Goal: Information Seeking & Learning: Learn about a topic

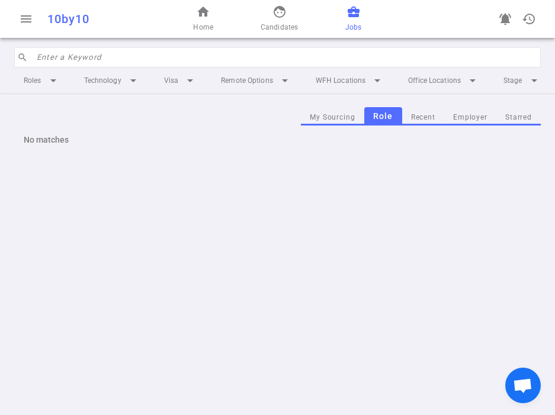
click at [169, 53] on input "search" at bounding box center [285, 57] width 497 height 19
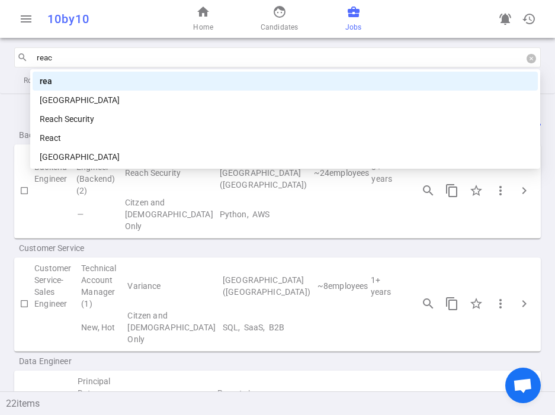
type input "reach"
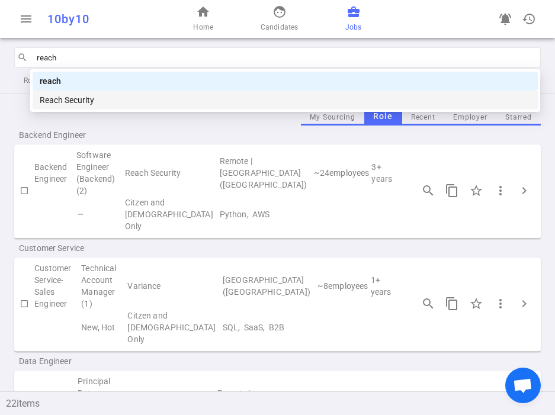
click at [147, 97] on div "Reach Security" at bounding box center [285, 100] width 491 height 13
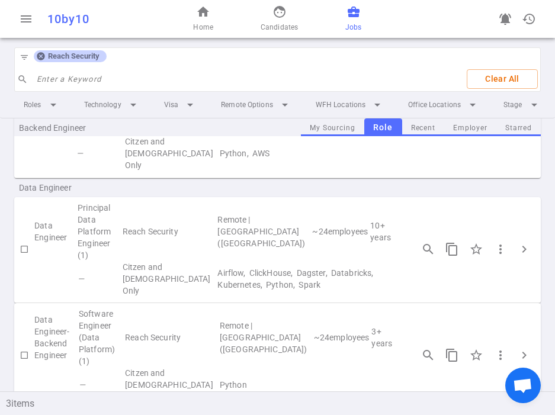
scroll to position [92, 0]
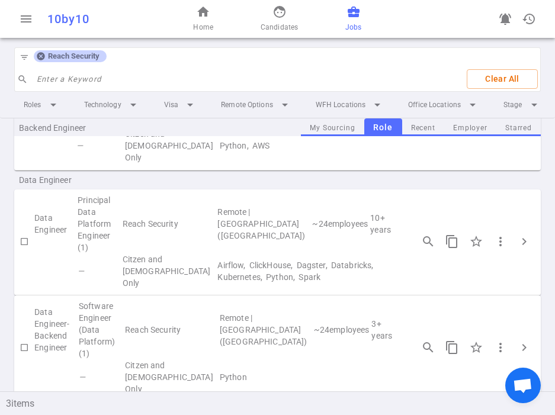
click at [214, 311] on td "Reach Security" at bounding box center [171, 329] width 95 height 59
click at [524, 341] on span "chevron_right" at bounding box center [524, 348] width 14 height 14
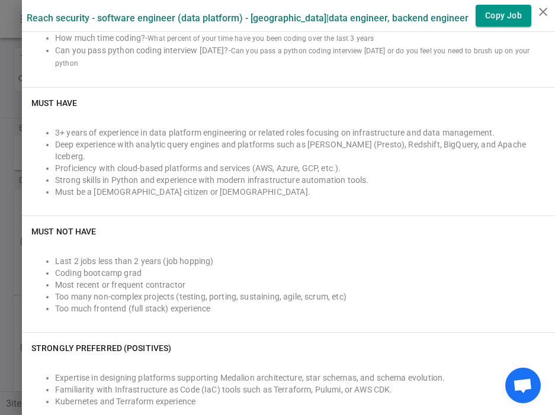
scroll to position [379, 0]
click at [283, 128] on li "3+ years of experience in data platform engineering or related roles focusing o…" at bounding box center [300, 134] width 490 height 12
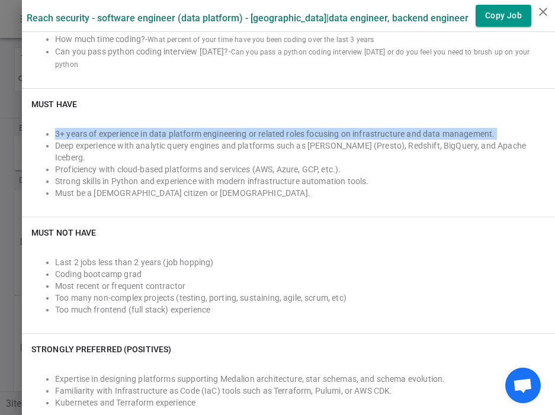
click at [318, 140] on li "Deep experience with analytic query engines and platforms such as [PERSON_NAME]…" at bounding box center [300, 152] width 490 height 24
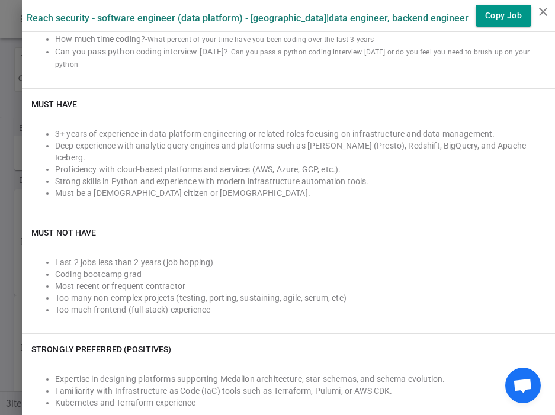
click at [318, 140] on li "Deep experience with analytic query engines and platforms such as [PERSON_NAME]…" at bounding box center [300, 152] width 490 height 24
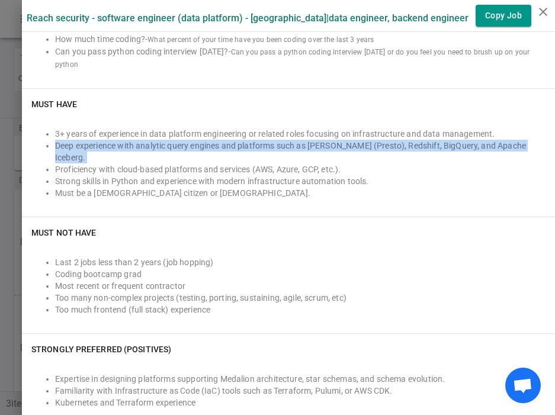
click at [318, 140] on li "Deep experience with analytic query engines and platforms such as [PERSON_NAME]…" at bounding box center [300, 152] width 490 height 24
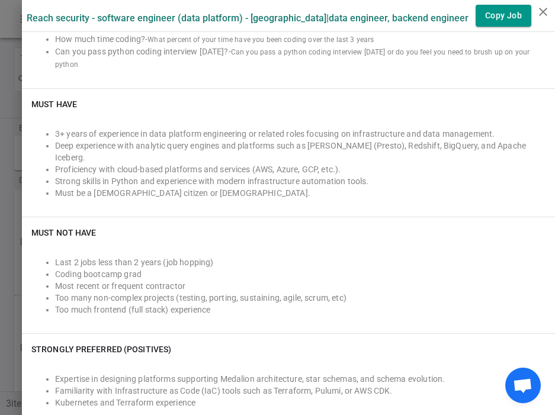
click at [318, 140] on li "Deep experience with analytic query engines and platforms such as [PERSON_NAME]…" at bounding box center [300, 152] width 490 height 24
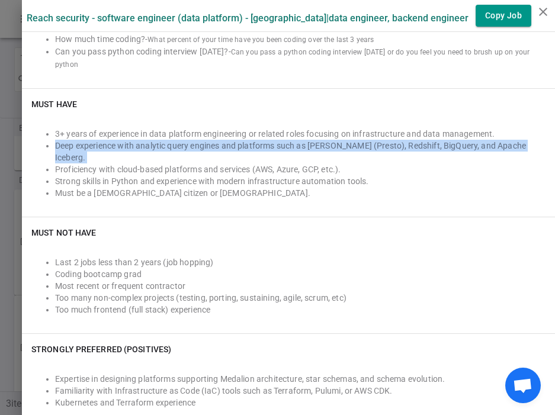
click at [178, 163] on li "Proficiency with cloud-based platforms and services (AWS, Azure, GCP, etc.)." at bounding box center [300, 169] width 490 height 12
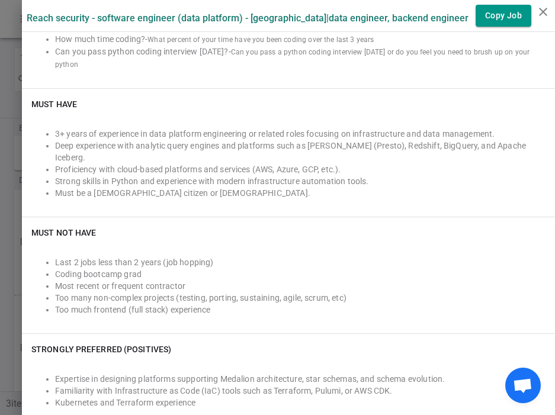
click at [134, 163] on li "Proficiency with cloud-based platforms and services (AWS, Azure, GCP, etc.)." at bounding box center [300, 169] width 490 height 12
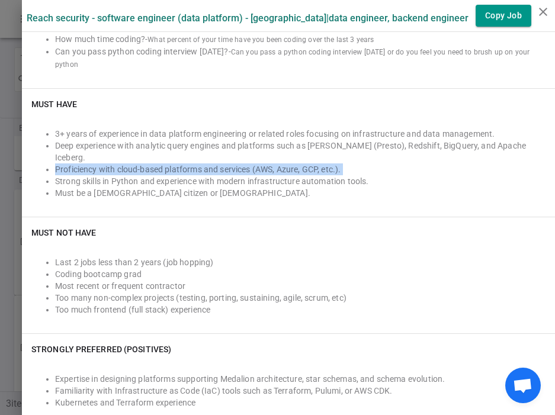
click at [166, 140] on li "Deep experience with analytic query engines and platforms such as [PERSON_NAME]…" at bounding box center [300, 152] width 490 height 24
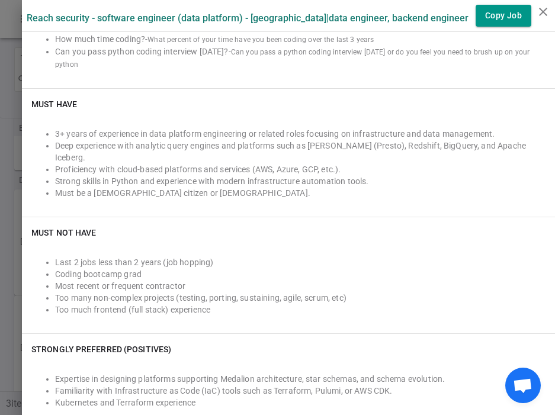
click at [166, 140] on li "Deep experience with analytic query engines and platforms such as [PERSON_NAME]…" at bounding box center [300, 152] width 490 height 24
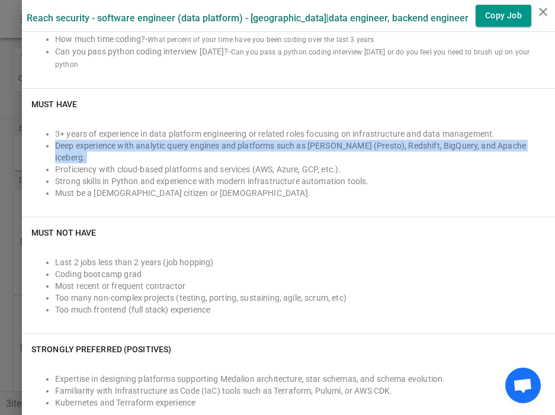
click at [166, 140] on li "Deep experience with analytic query engines and platforms such as [PERSON_NAME]…" at bounding box center [300, 152] width 490 height 24
click at [156, 175] on li "Strong skills in Python and experience with modern infrastructure automation to…" at bounding box center [300, 181] width 490 height 12
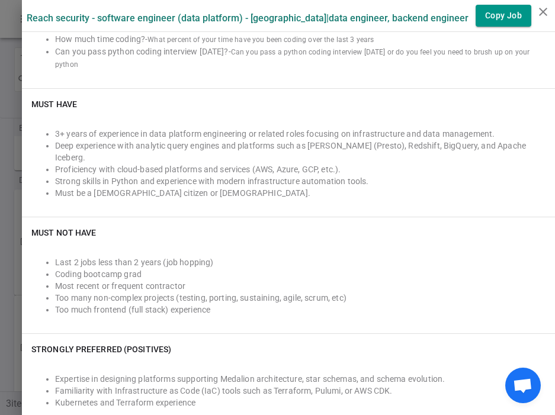
click at [156, 175] on li "Strong skills in Python and experience with modern infrastructure automation to…" at bounding box center [300, 181] width 490 height 12
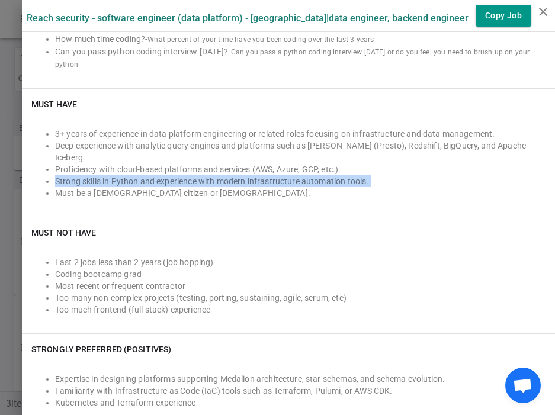
click at [194, 187] on li "Must be a [DEMOGRAPHIC_DATA] citizen or [DEMOGRAPHIC_DATA]." at bounding box center [300, 193] width 490 height 12
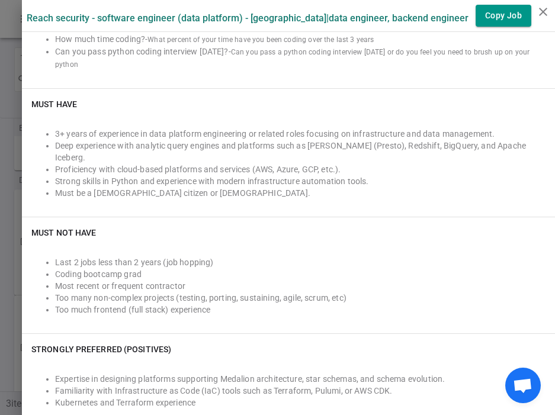
click at [194, 187] on li "Must be a [DEMOGRAPHIC_DATA] citizen or [DEMOGRAPHIC_DATA]." at bounding box center [300, 193] width 490 height 12
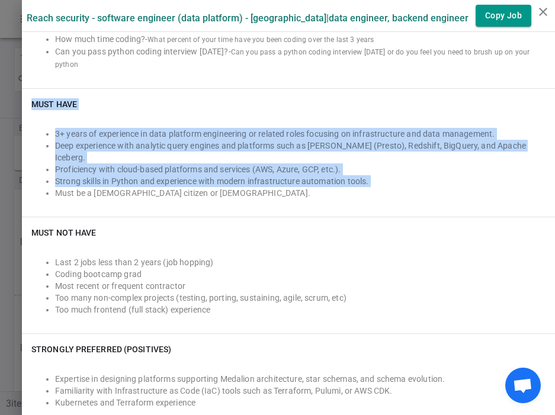
click at [221, 179] on div "3+ years of experience in data platform engineering or related roles focusing o…" at bounding box center [288, 164] width 514 height 88
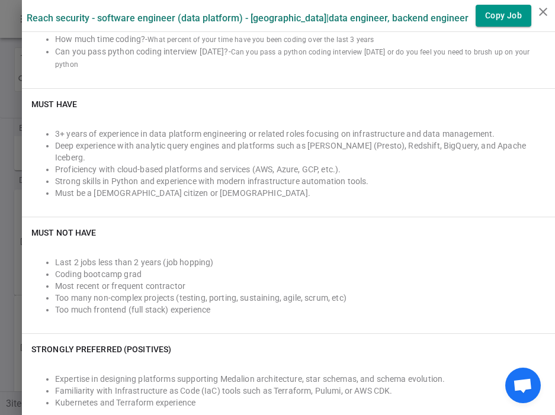
click at [221, 179] on div "3+ years of experience in data platform engineering or related roles focusing o…" at bounding box center [288, 164] width 514 height 88
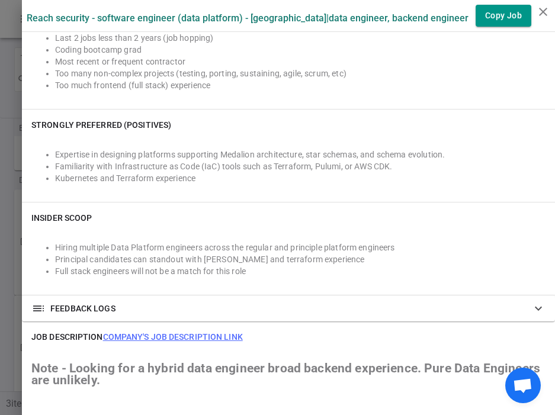
scroll to position [605, 0]
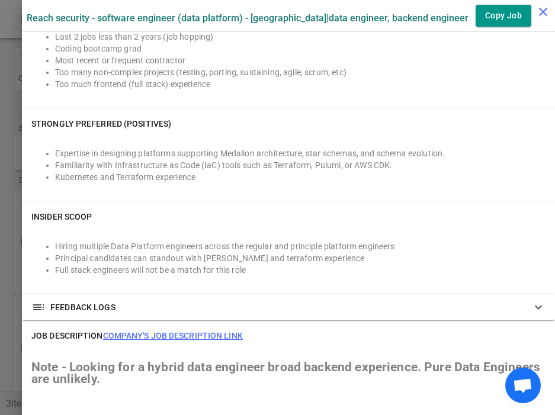
click at [540, 12] on icon "close" at bounding box center [543, 12] width 14 height 14
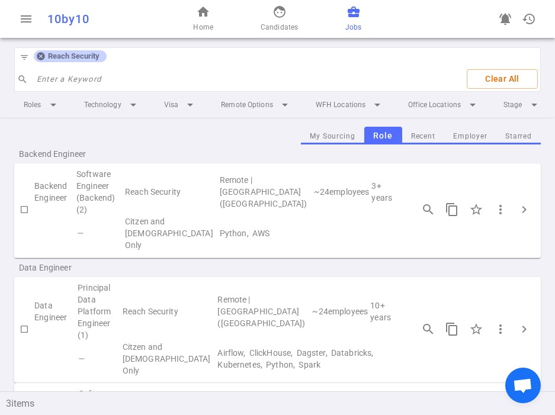
scroll to position [0, 0]
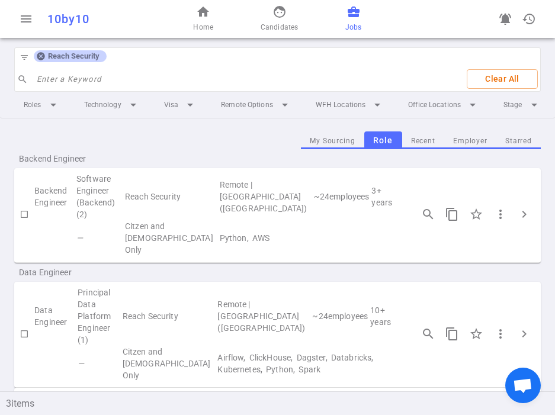
click at [251, 226] on td "Python, AWS" at bounding box center [311, 238] width 184 height 36
click at [40, 55] on icon at bounding box center [41, 57] width 8 height 8
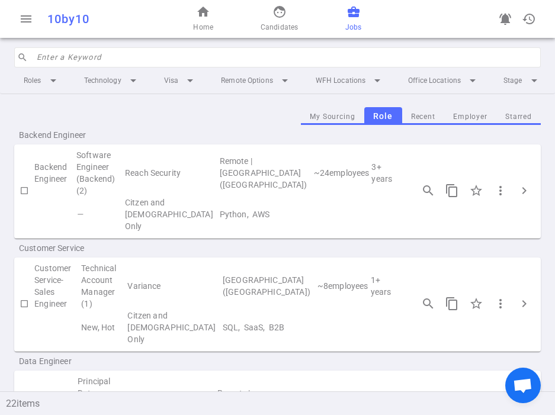
click at [57, 59] on input "search" at bounding box center [285, 57] width 497 height 19
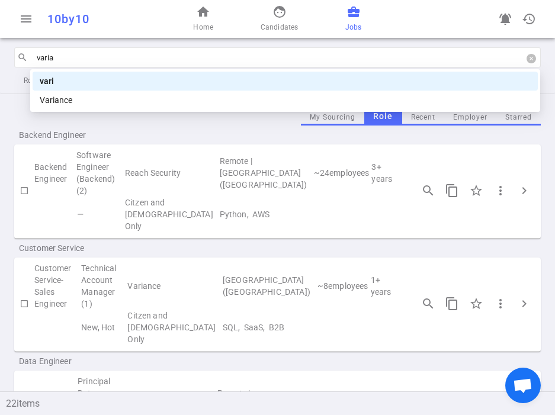
type input "varian"
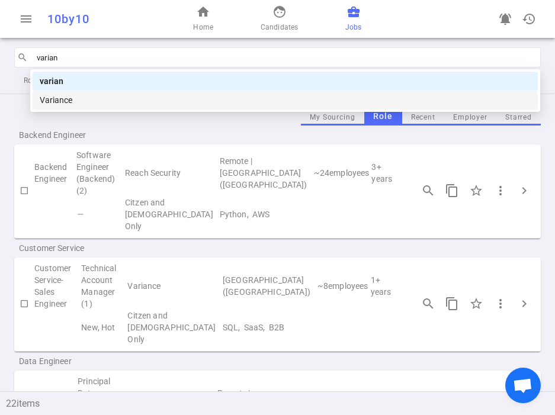
click at [66, 98] on div "Variance" at bounding box center [285, 100] width 491 height 13
